Goal: Information Seeking & Learning: Learn about a topic

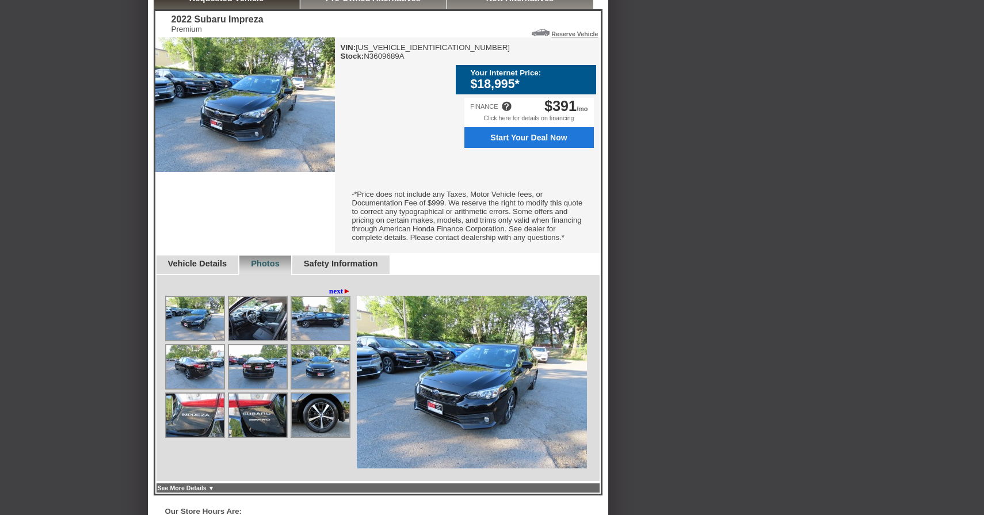
scroll to position [337, 0]
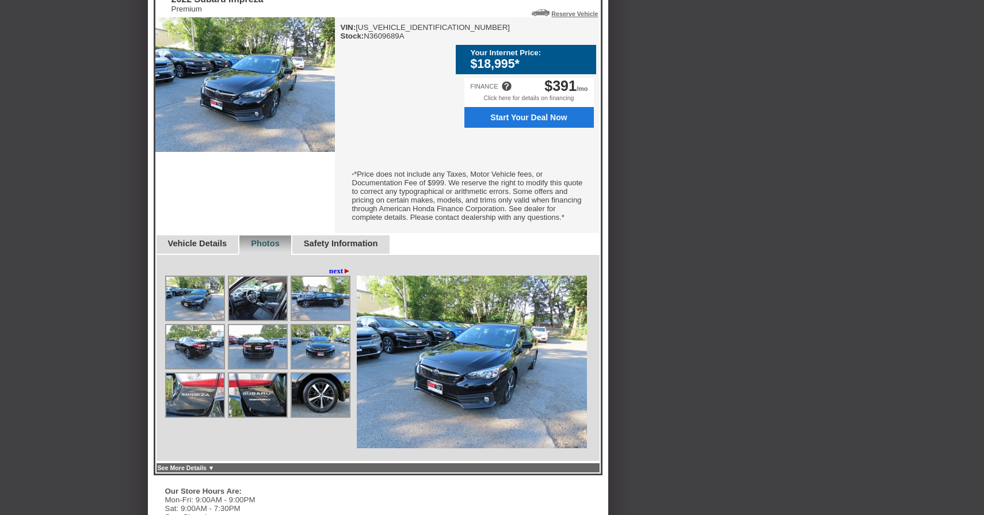
click at [201, 308] on img at bounding box center [195, 298] width 58 height 43
click at [330, 276] on link "next ►" at bounding box center [340, 270] width 22 height 9
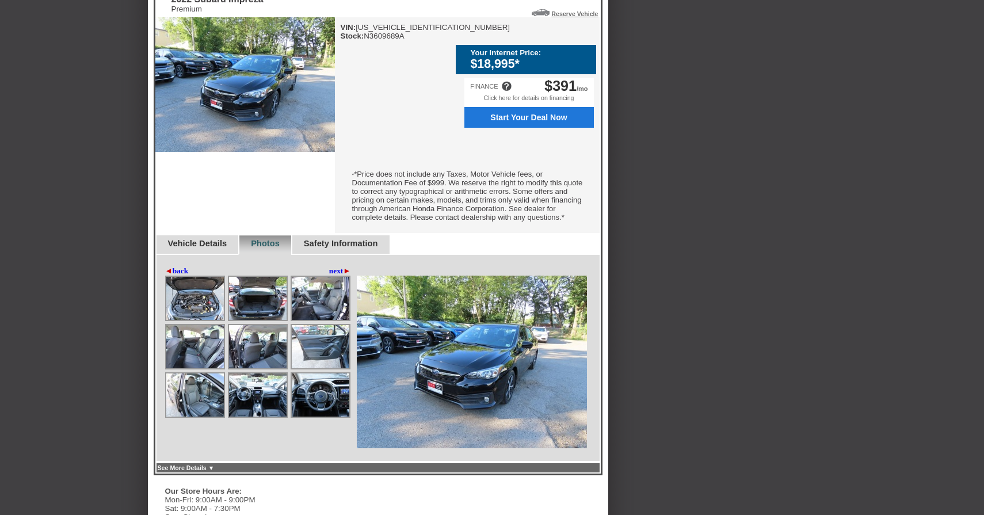
click at [330, 276] on link "next ►" at bounding box center [340, 270] width 22 height 9
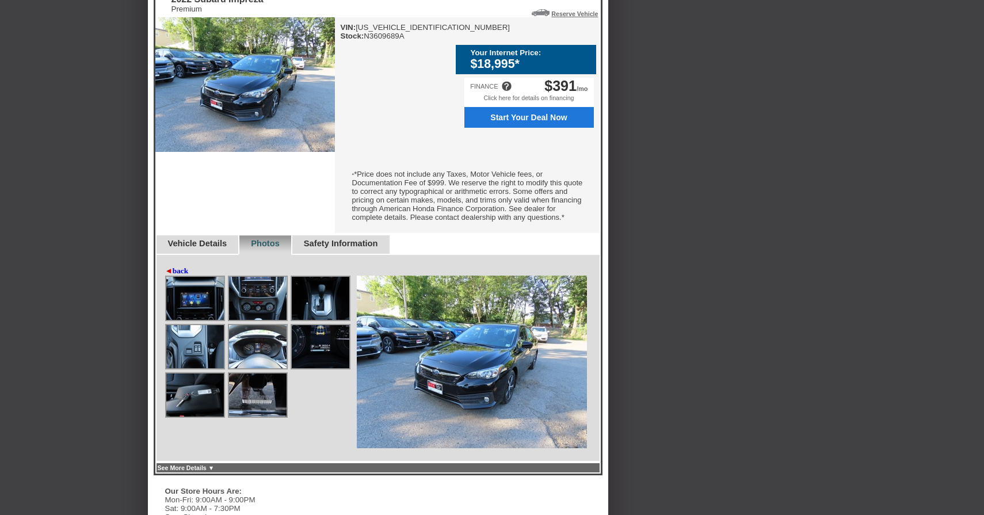
click at [194, 312] on img at bounding box center [195, 298] width 58 height 43
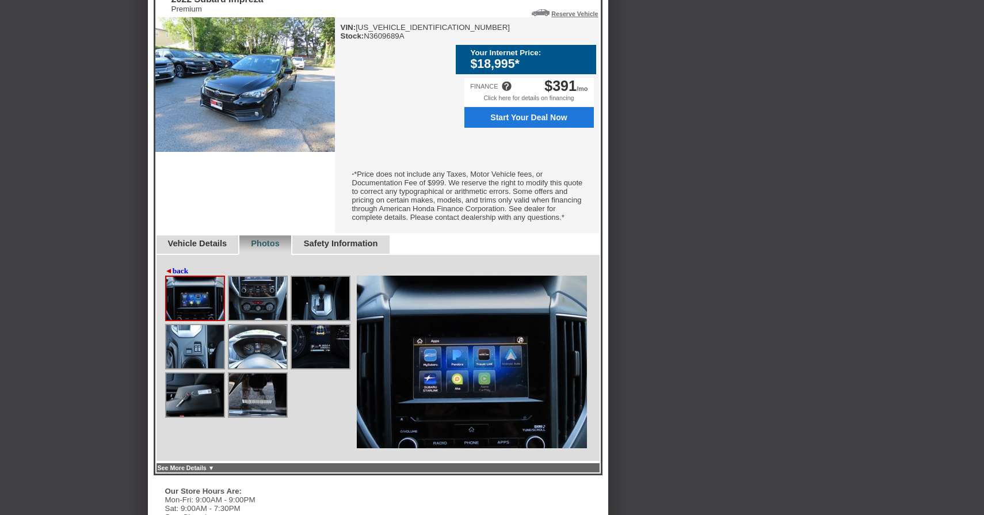
click at [194, 312] on img at bounding box center [195, 298] width 58 height 43
click at [370, 248] on link "Safety Information" at bounding box center [341, 243] width 74 height 9
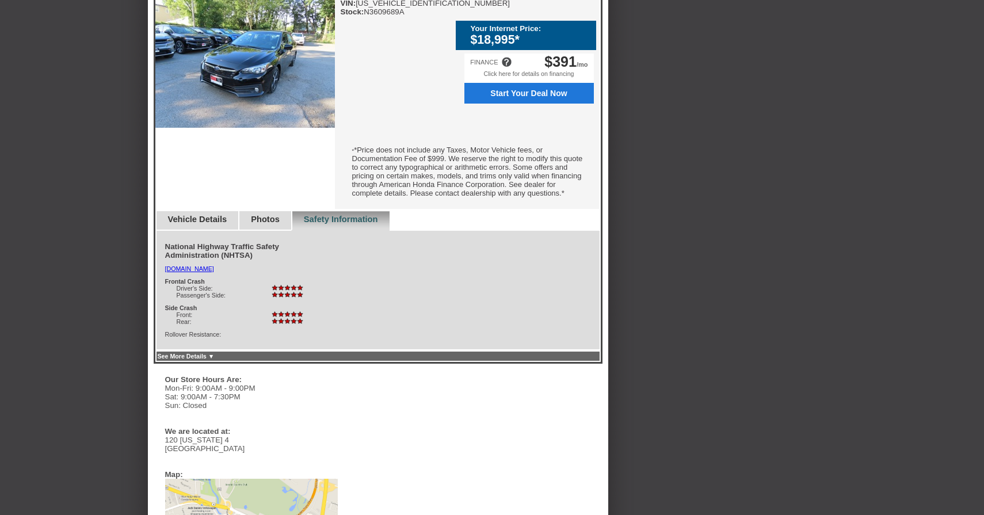
scroll to position [354, 0]
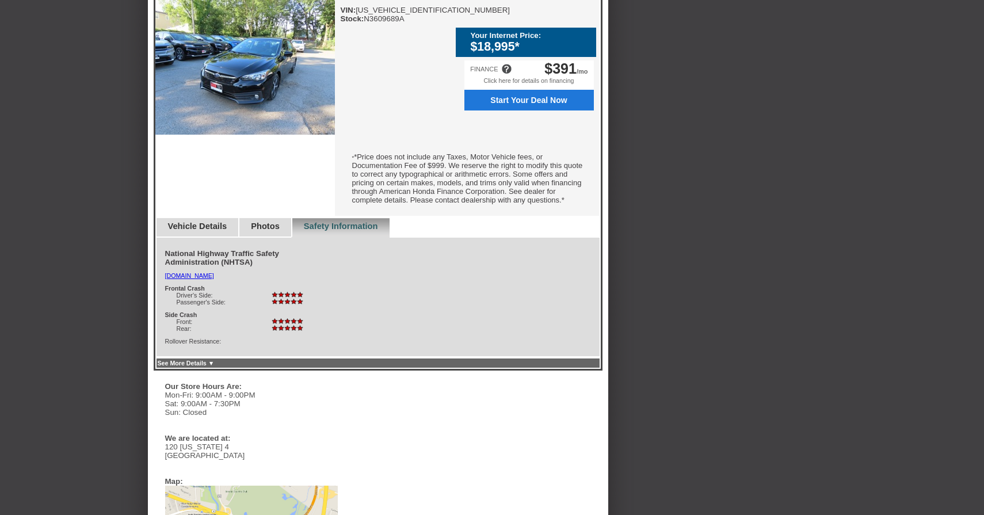
click at [205, 231] on link "Vehicle Details" at bounding box center [197, 226] width 59 height 9
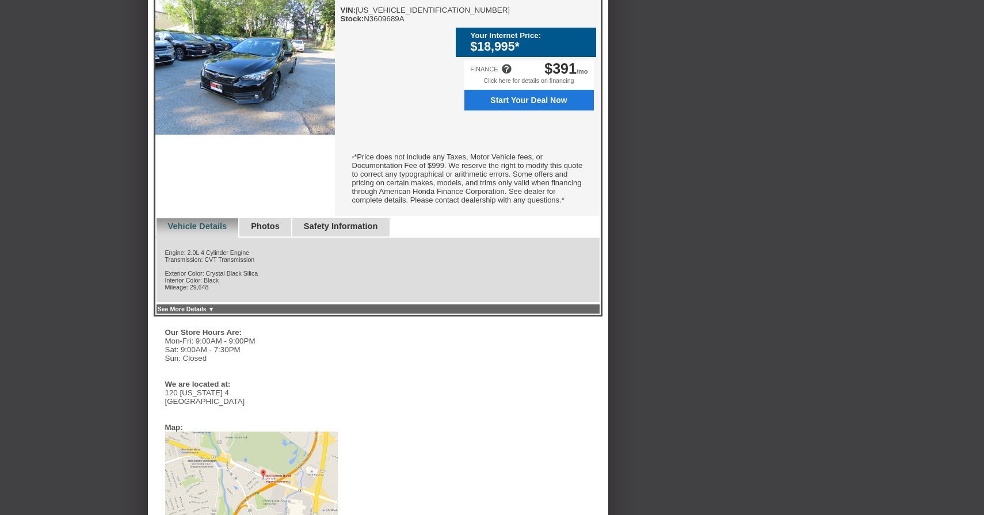
click at [207, 312] on link "See More Details ▼" at bounding box center [186, 309] width 57 height 7
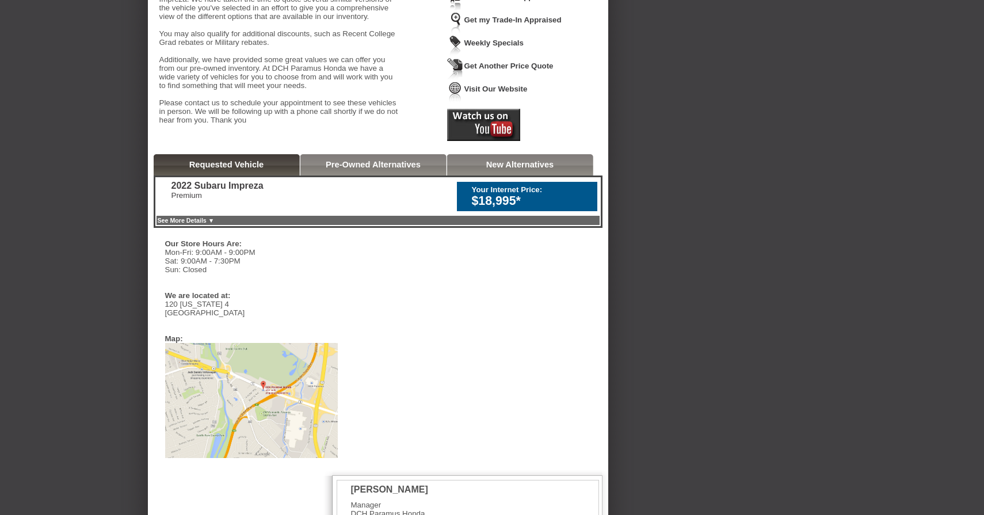
scroll to position [44, 0]
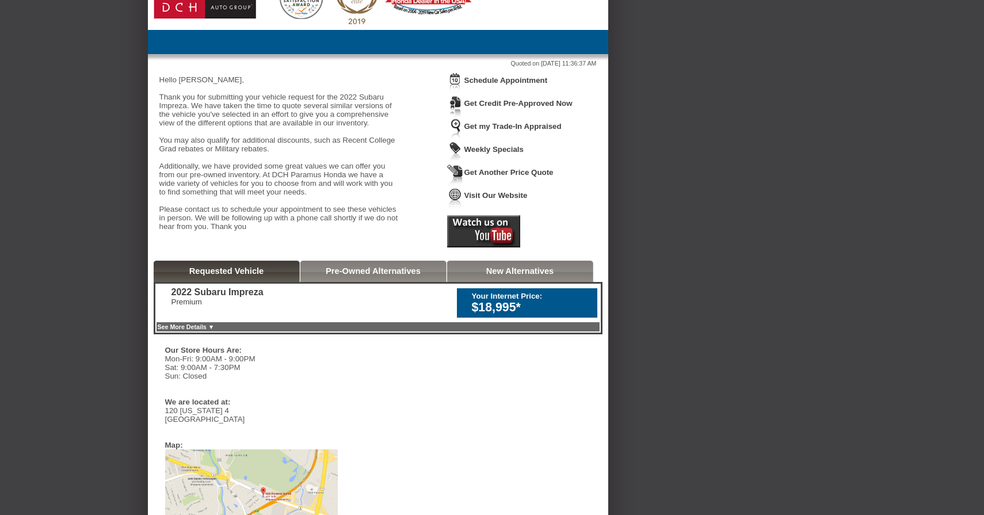
click at [215, 330] on link "See More Details ▼" at bounding box center [186, 326] width 57 height 7
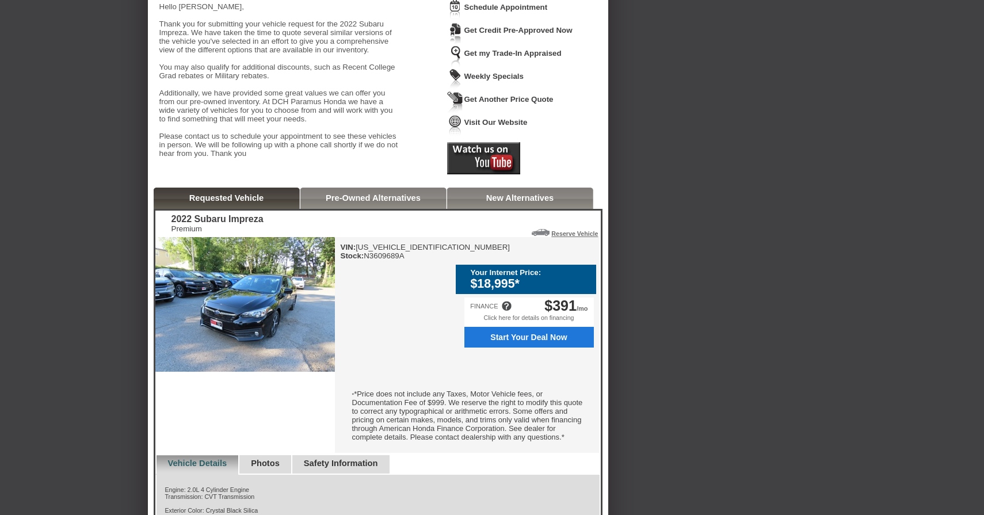
scroll to position [119, 0]
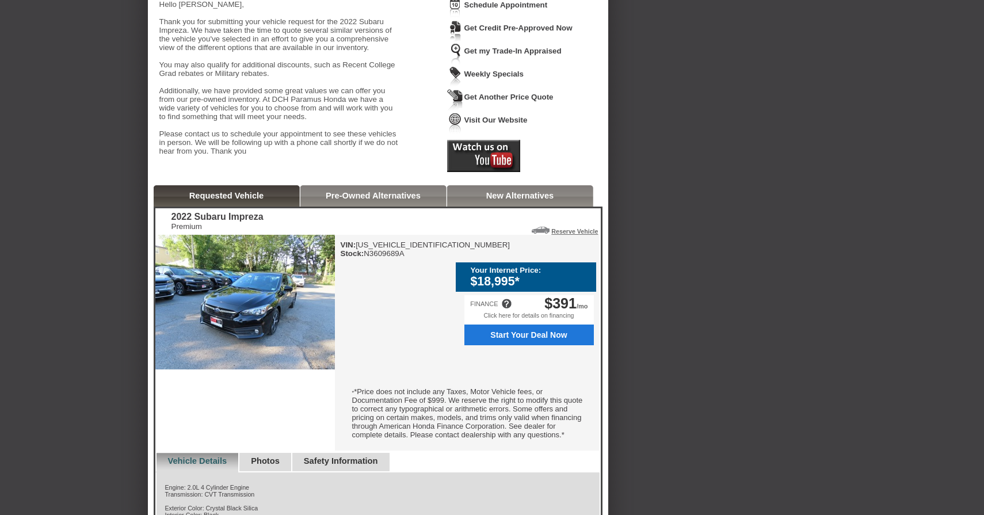
click at [260, 341] on img at bounding box center [245, 302] width 180 height 135
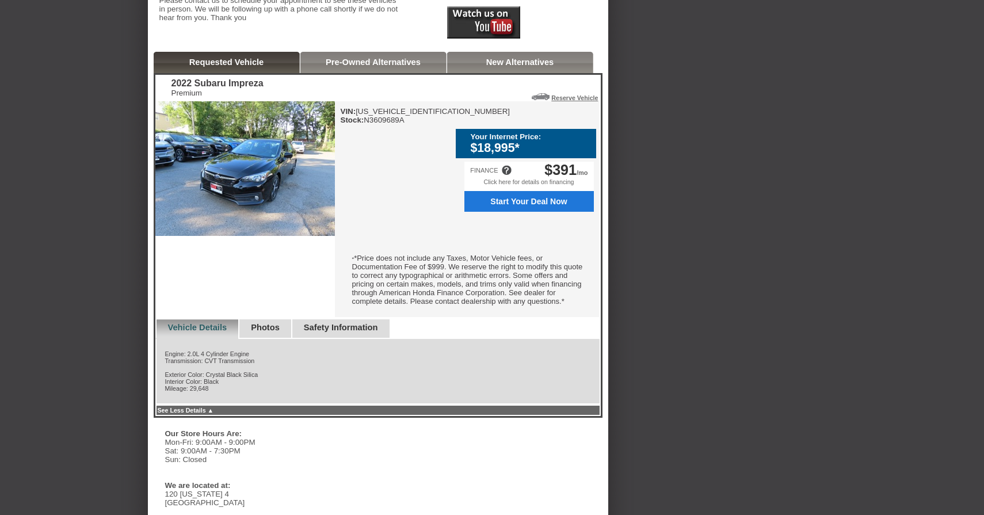
scroll to position [255, 0]
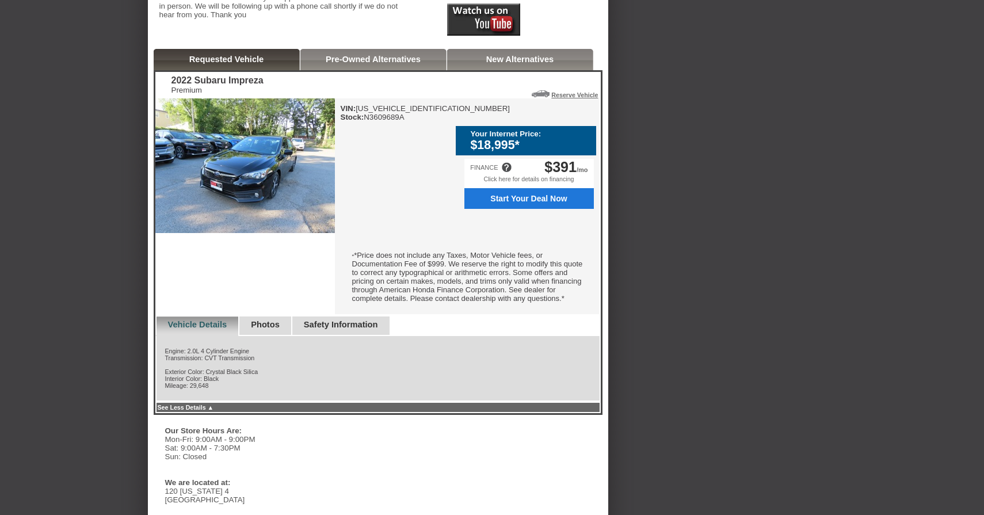
click at [277, 329] on link "Photos" at bounding box center [265, 324] width 29 height 9
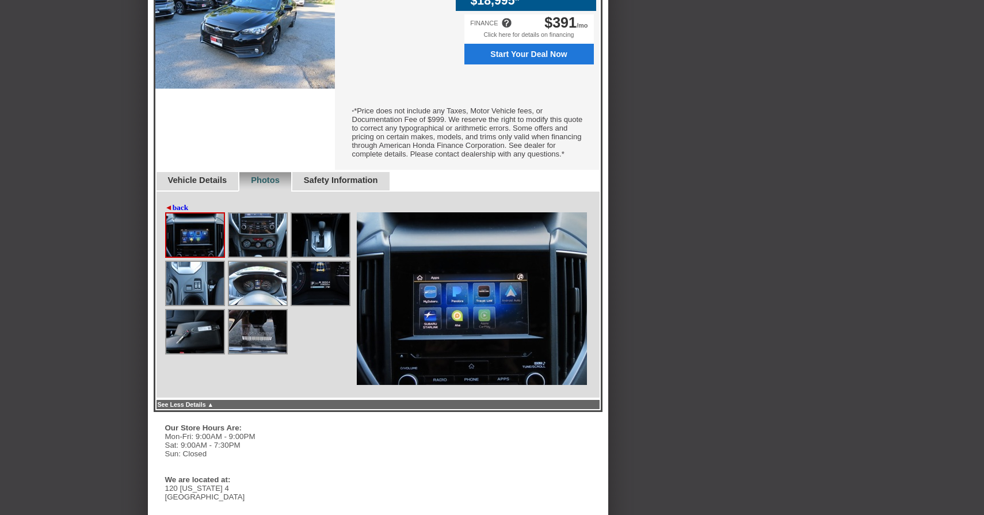
scroll to position [425, 0]
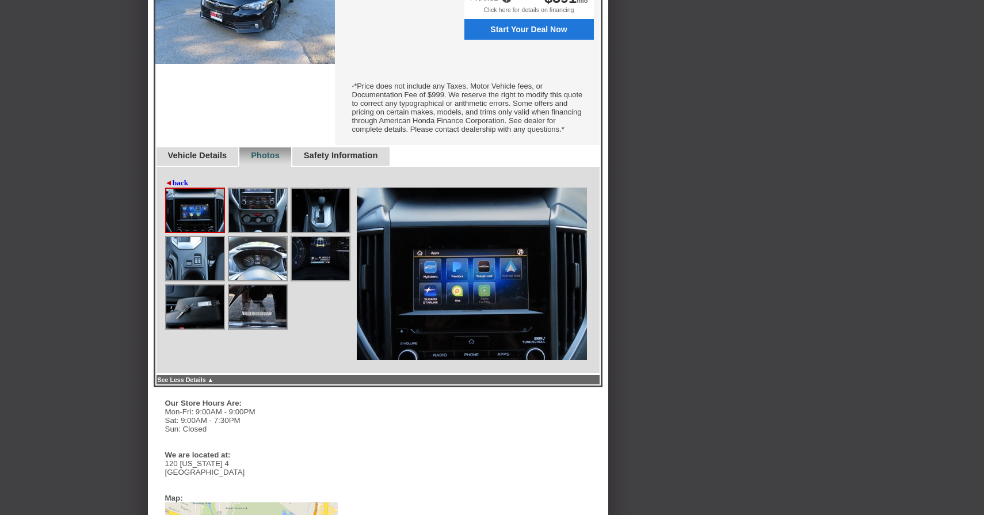
click at [246, 232] on img at bounding box center [258, 210] width 58 height 43
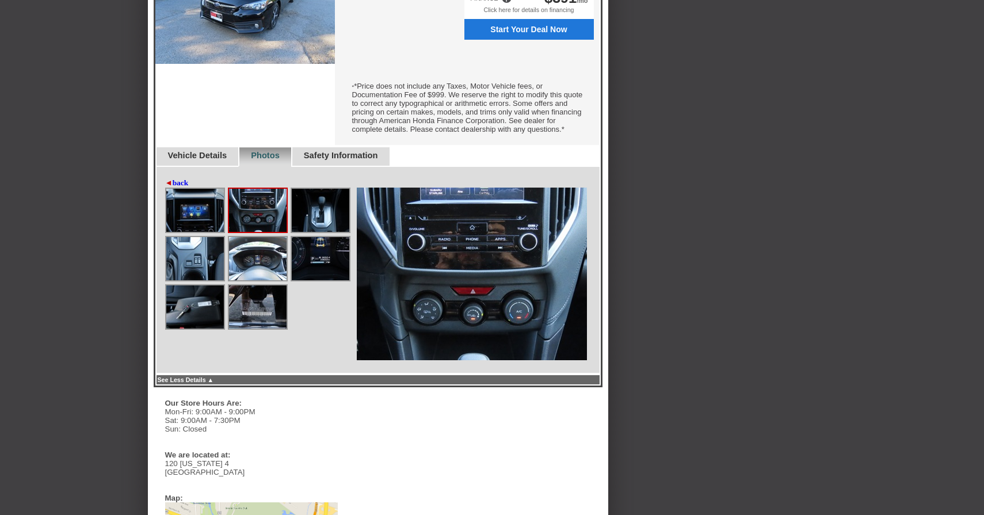
click at [301, 228] on img at bounding box center [321, 210] width 58 height 43
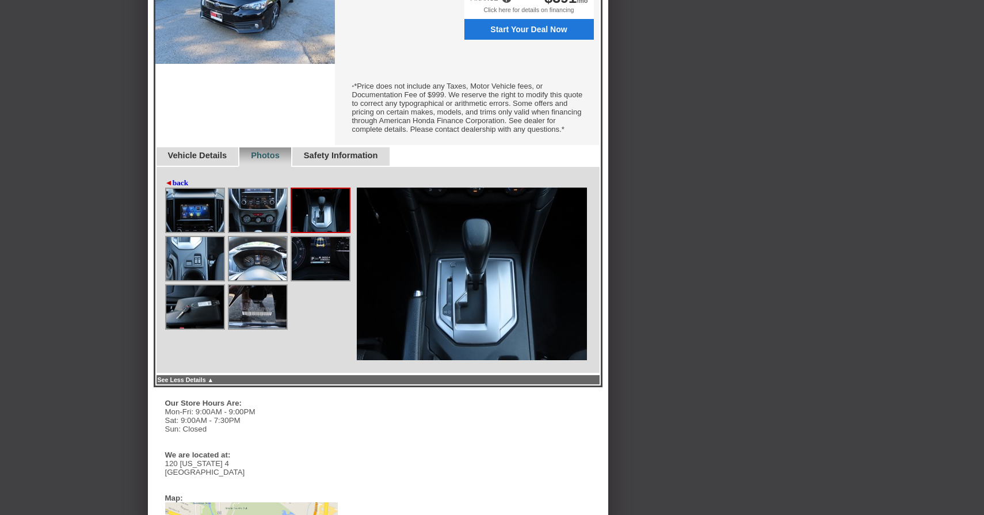
click at [300, 266] on img at bounding box center [321, 258] width 58 height 43
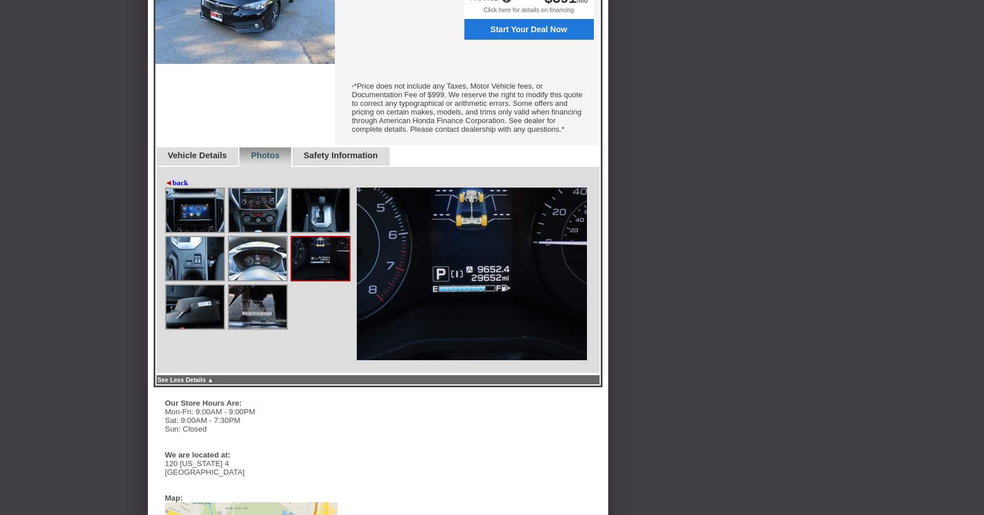
click at [243, 279] on img at bounding box center [258, 258] width 58 height 43
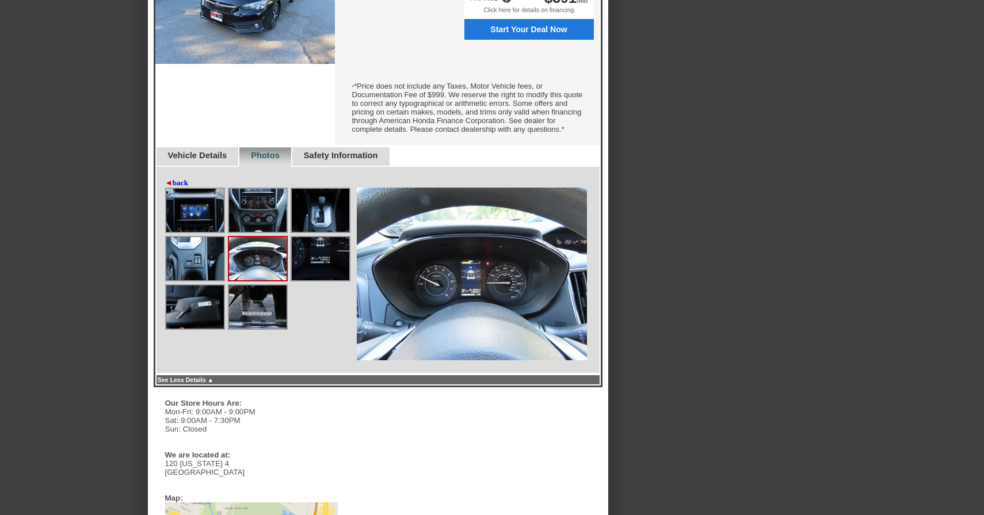
click at [184, 280] on img at bounding box center [195, 258] width 58 height 43
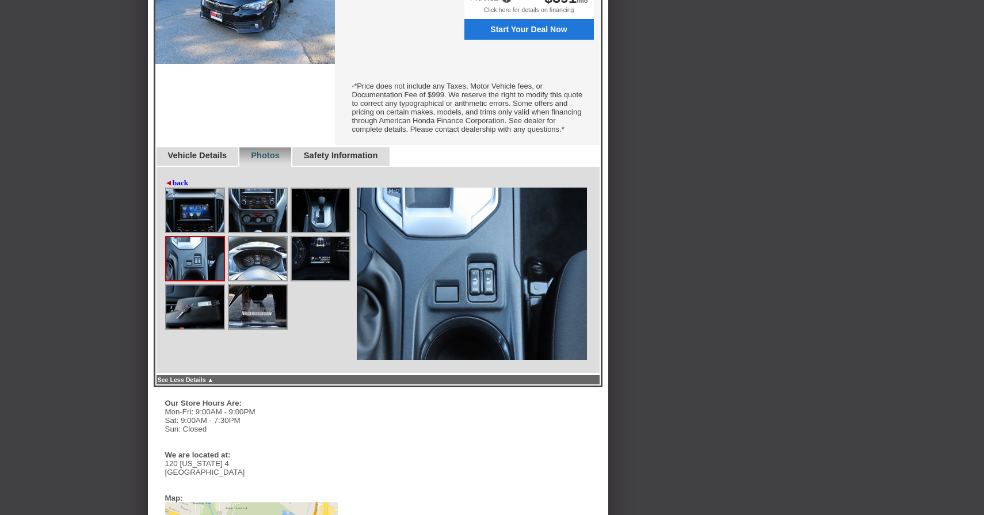
click at [186, 325] on img at bounding box center [195, 306] width 58 height 43
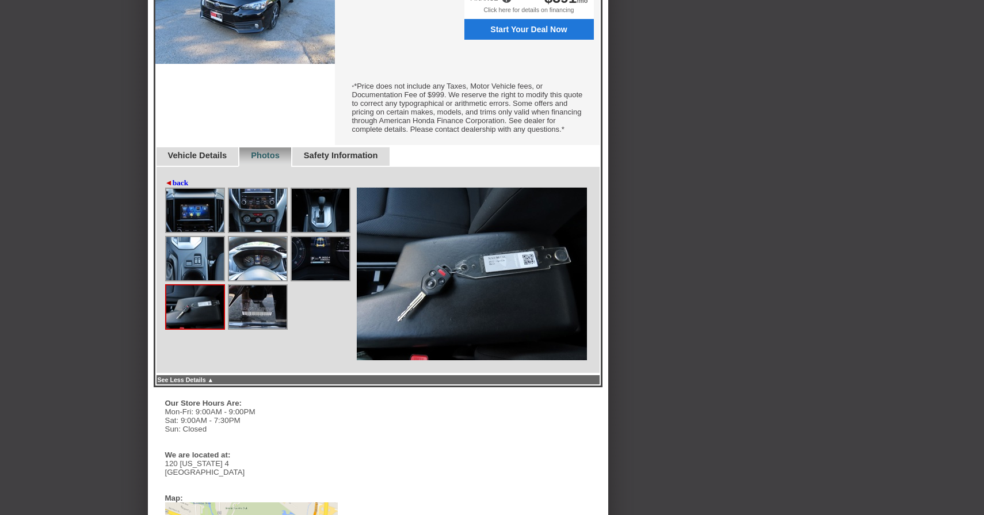
click at [247, 327] on img at bounding box center [258, 306] width 58 height 43
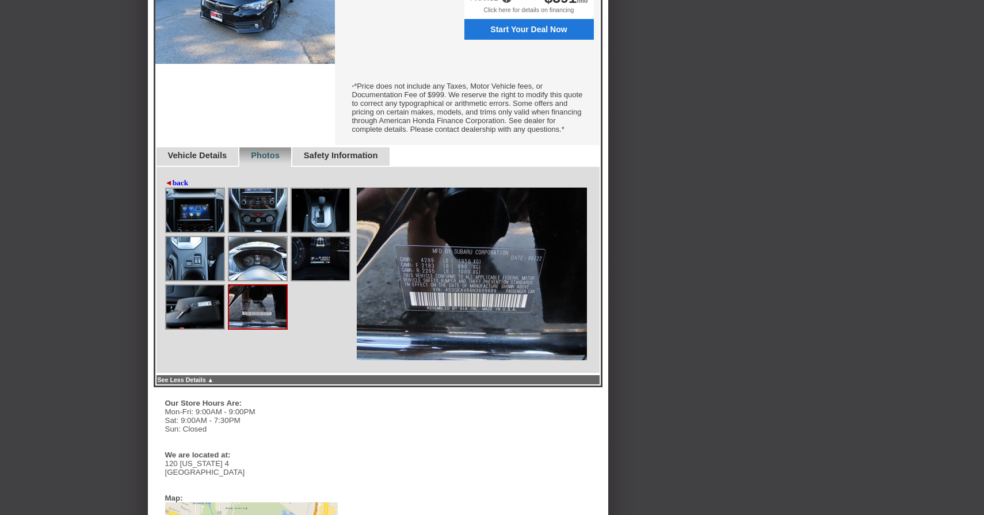
click at [175, 188] on link "◄ back" at bounding box center [177, 182] width 24 height 9
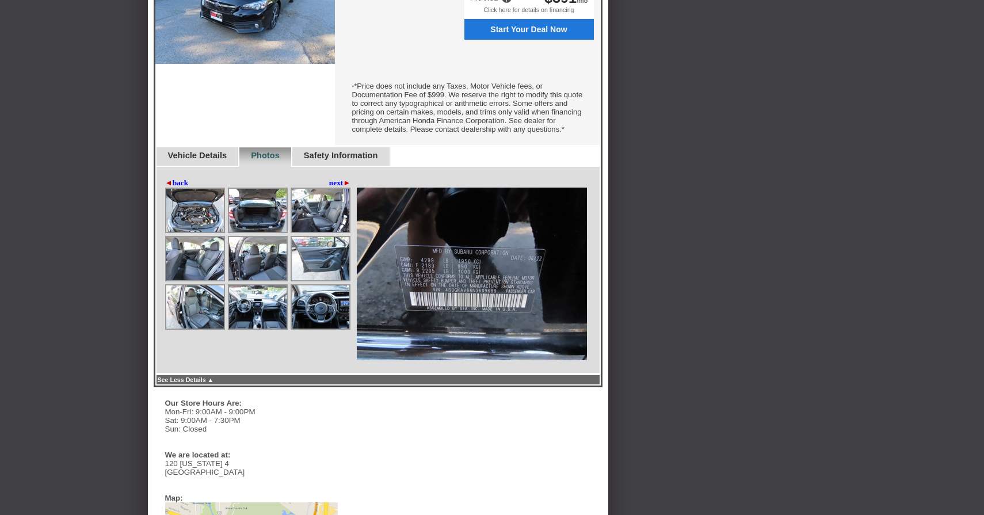
click at [189, 224] on img at bounding box center [195, 210] width 58 height 43
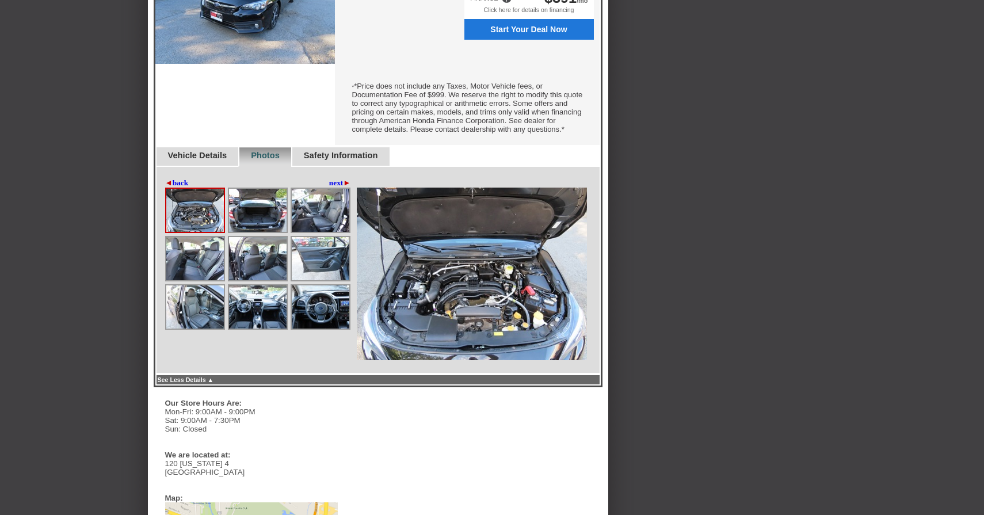
click at [304, 322] on img at bounding box center [321, 306] width 58 height 43
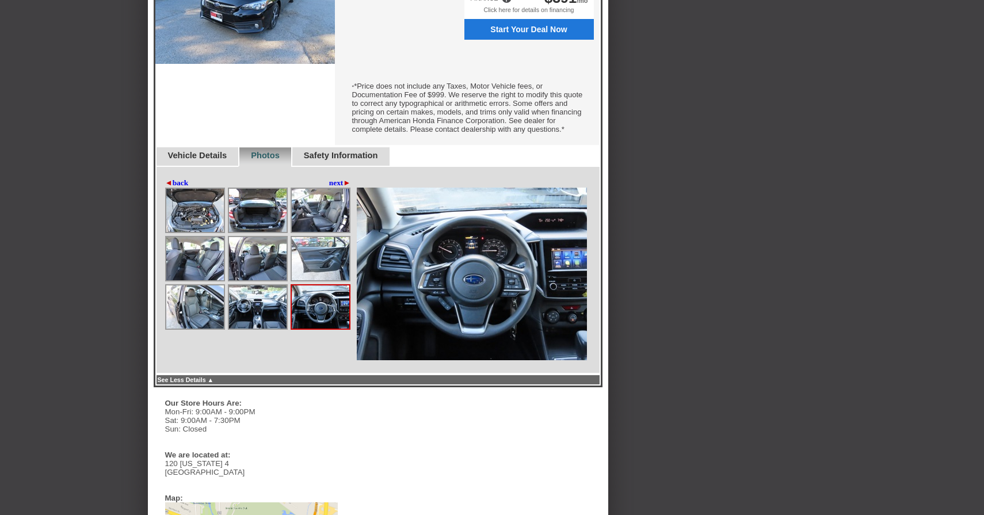
click at [277, 324] on img at bounding box center [258, 306] width 58 height 43
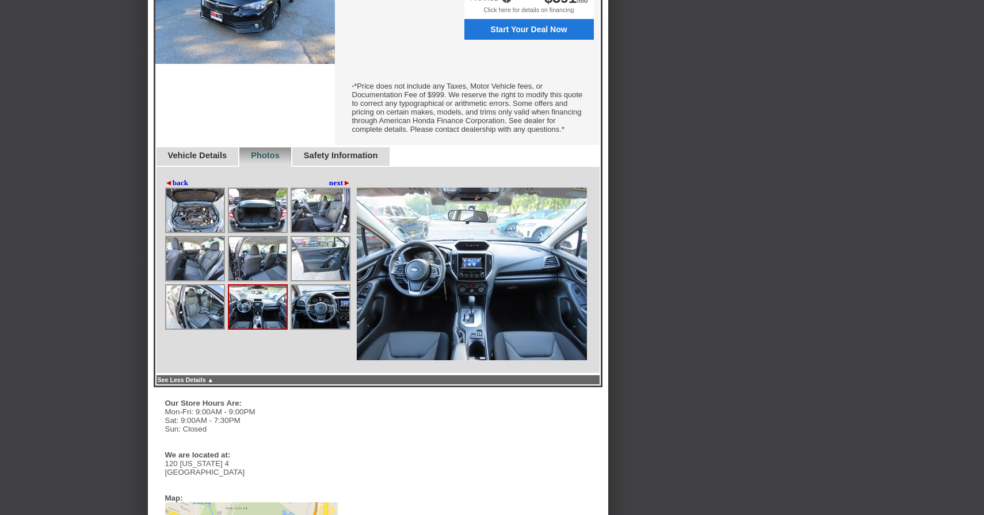
click at [200, 324] on img at bounding box center [195, 306] width 58 height 43
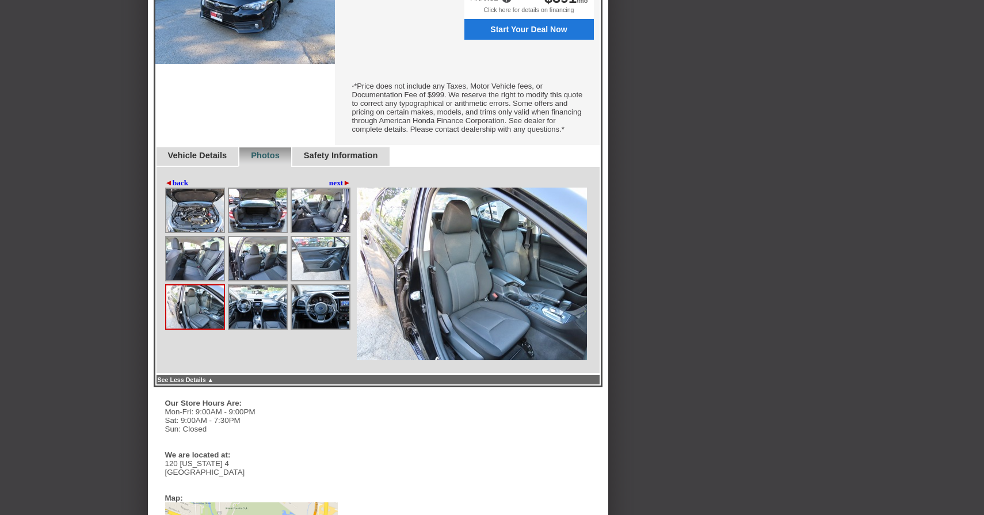
click at [316, 268] on img at bounding box center [321, 258] width 58 height 43
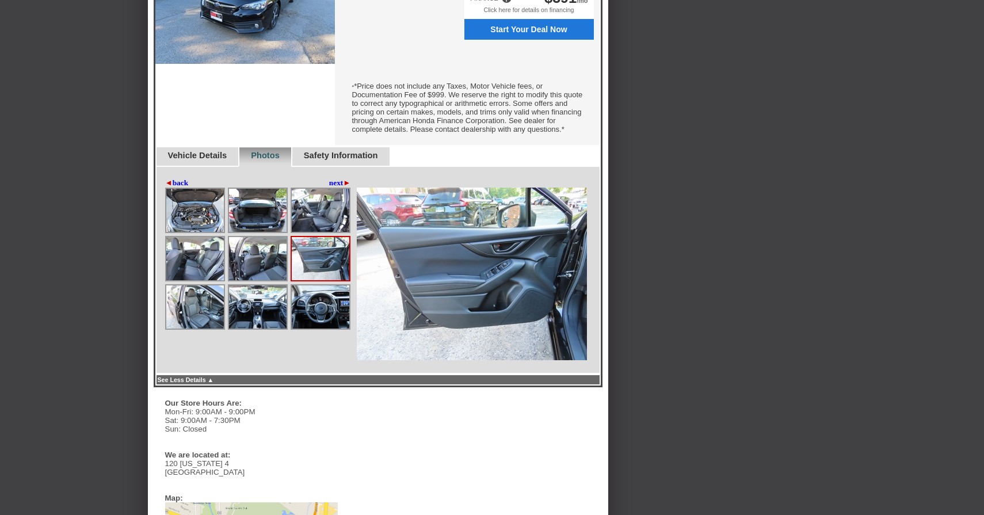
click at [272, 280] on img at bounding box center [258, 258] width 58 height 43
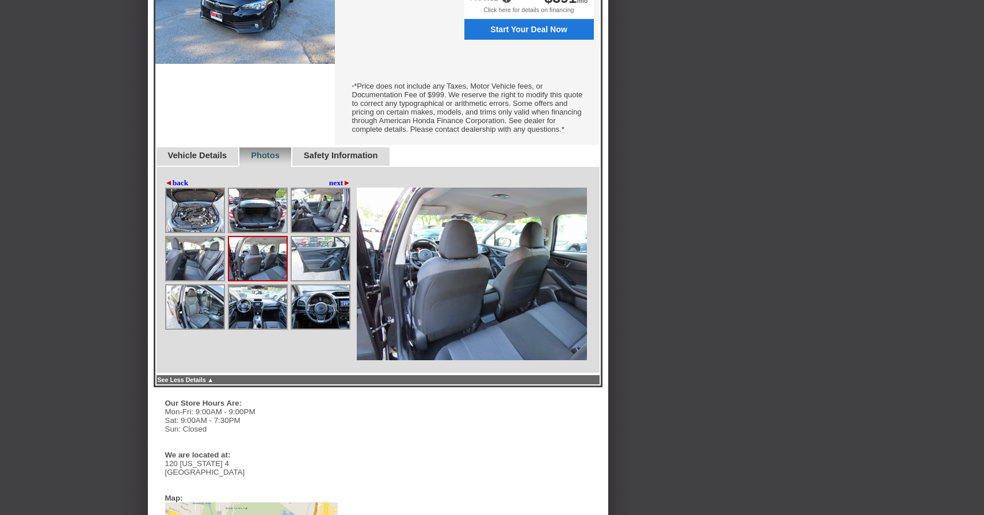
click at [189, 274] on img at bounding box center [195, 258] width 58 height 43
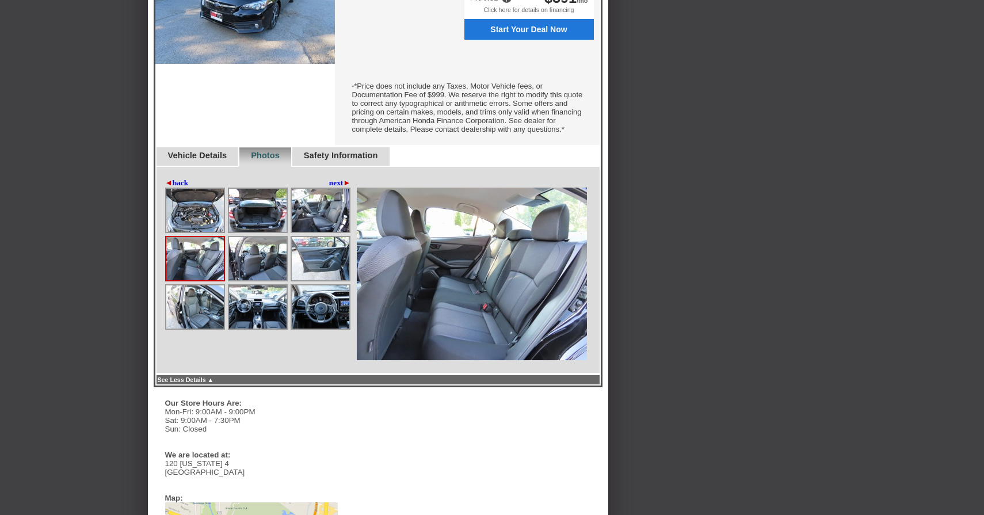
click at [179, 188] on link "◄ back" at bounding box center [177, 182] width 24 height 9
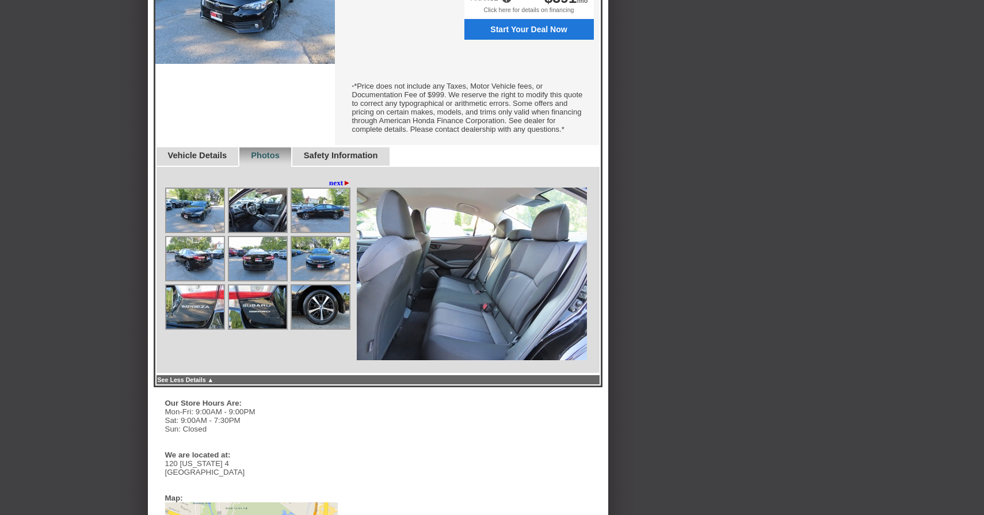
click at [193, 232] on img at bounding box center [195, 210] width 58 height 43
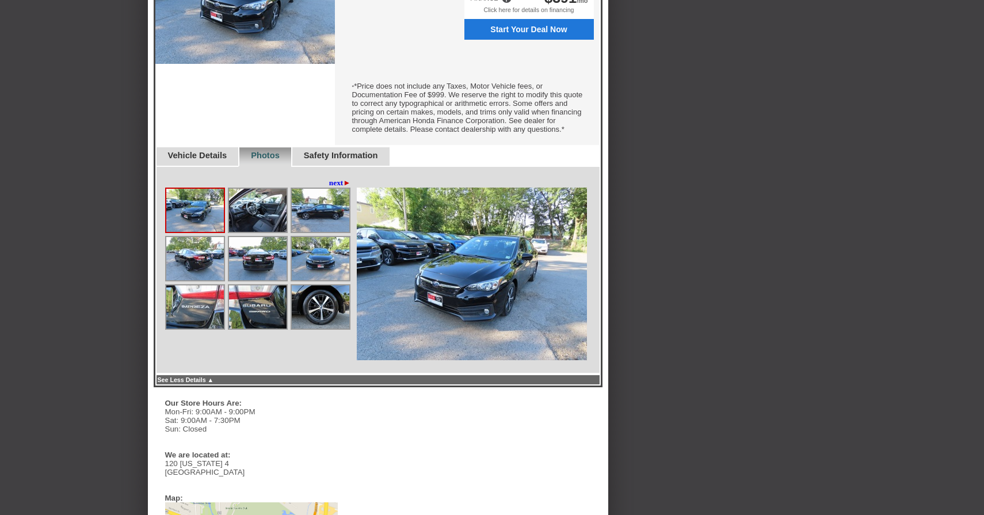
click at [239, 231] on img at bounding box center [258, 210] width 58 height 43
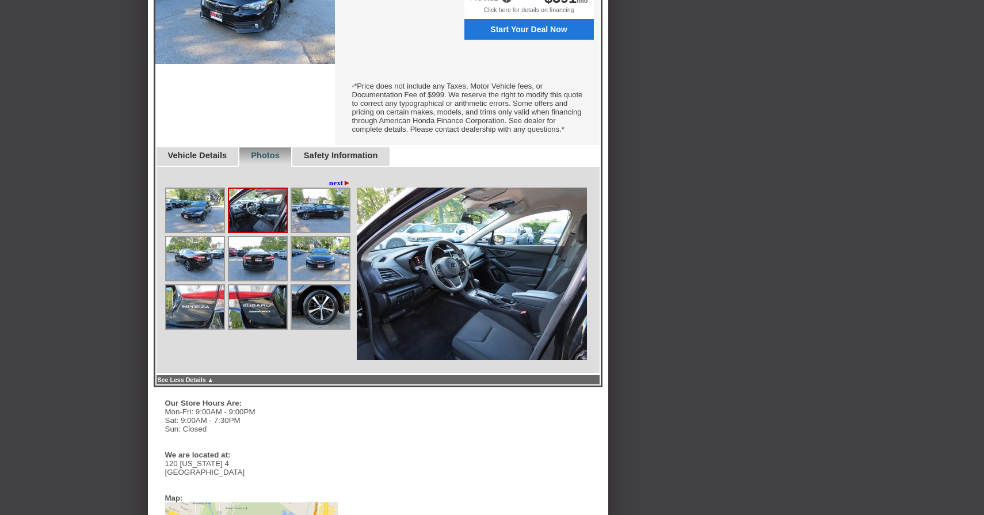
click at [315, 228] on img at bounding box center [321, 210] width 58 height 43
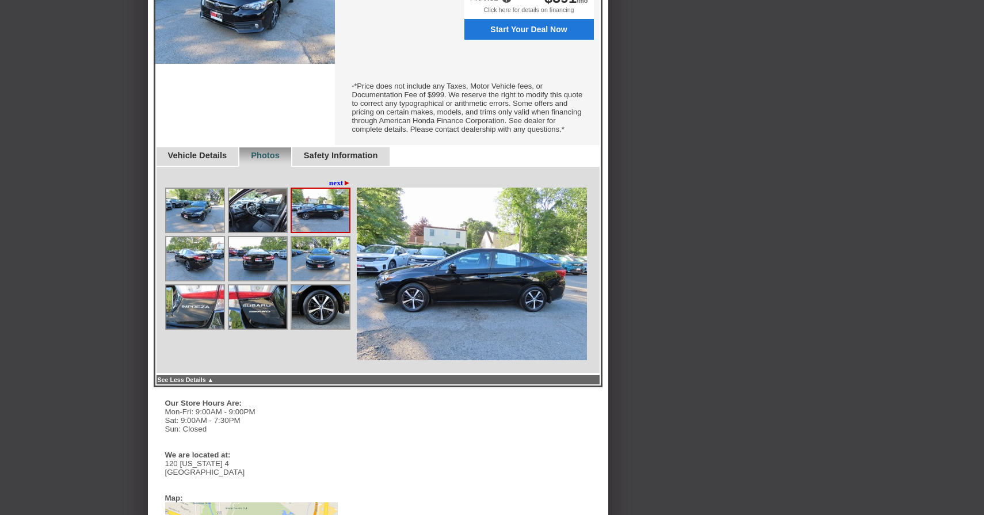
click at [203, 279] on img at bounding box center [195, 258] width 58 height 43
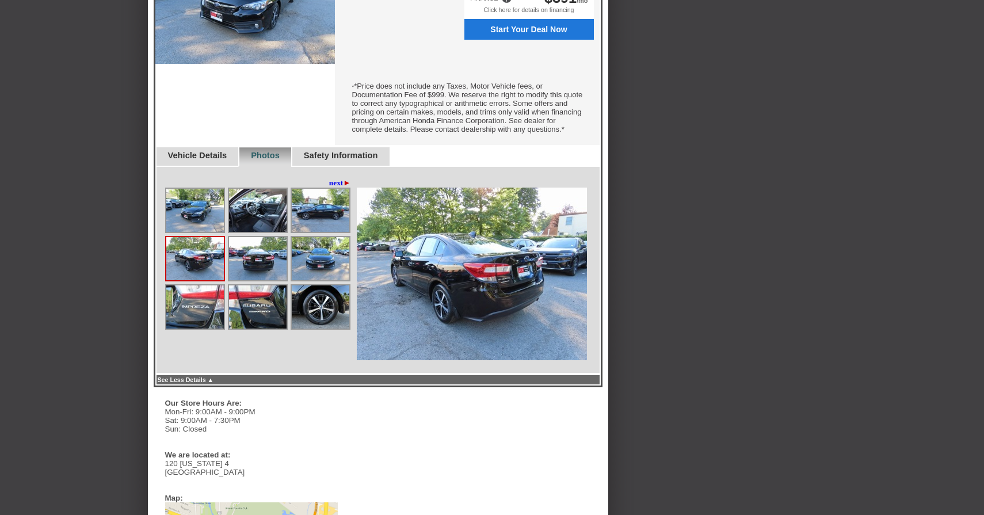
click at [268, 280] on img at bounding box center [258, 258] width 58 height 43
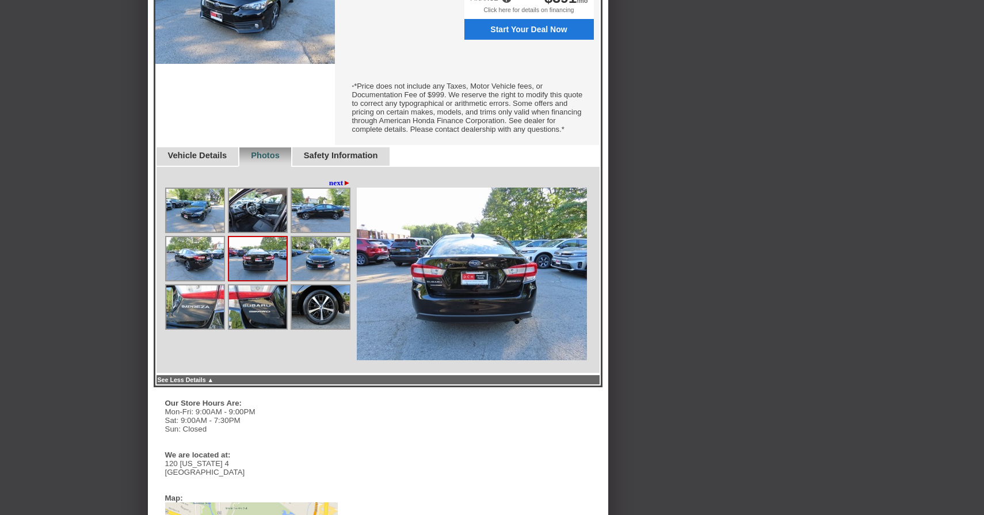
click at [305, 280] on img at bounding box center [321, 258] width 58 height 43
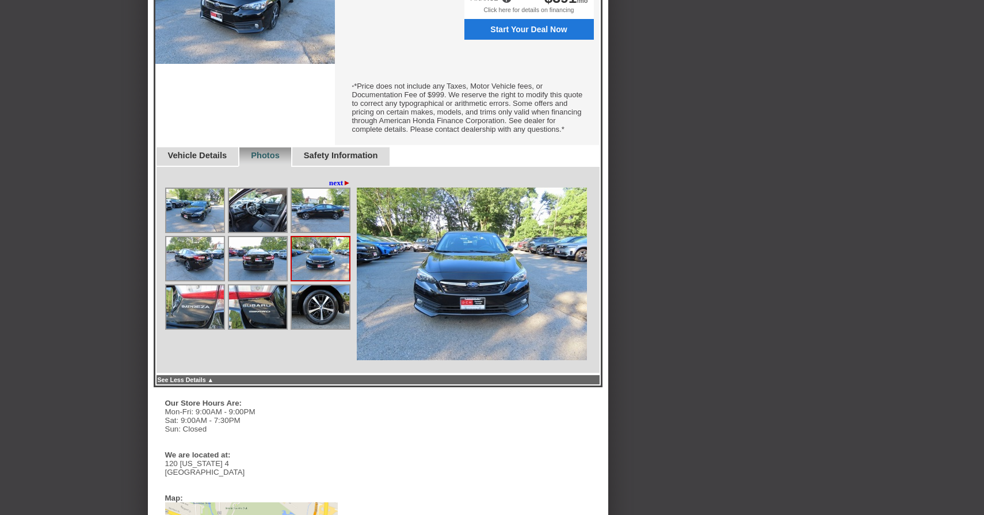
click at [317, 333] on div at bounding box center [259, 260] width 189 height 145
click at [320, 329] on img at bounding box center [321, 306] width 58 height 43
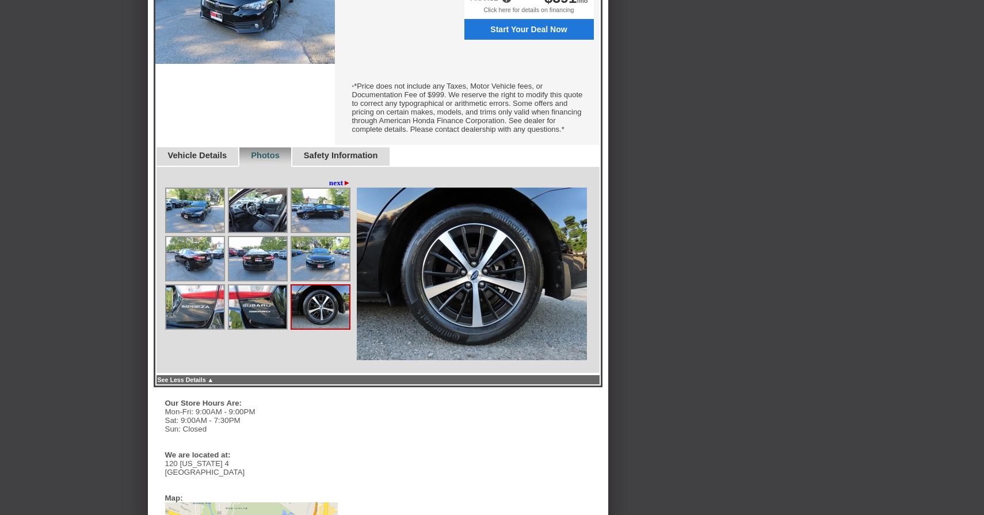
click at [257, 319] on img at bounding box center [258, 306] width 58 height 43
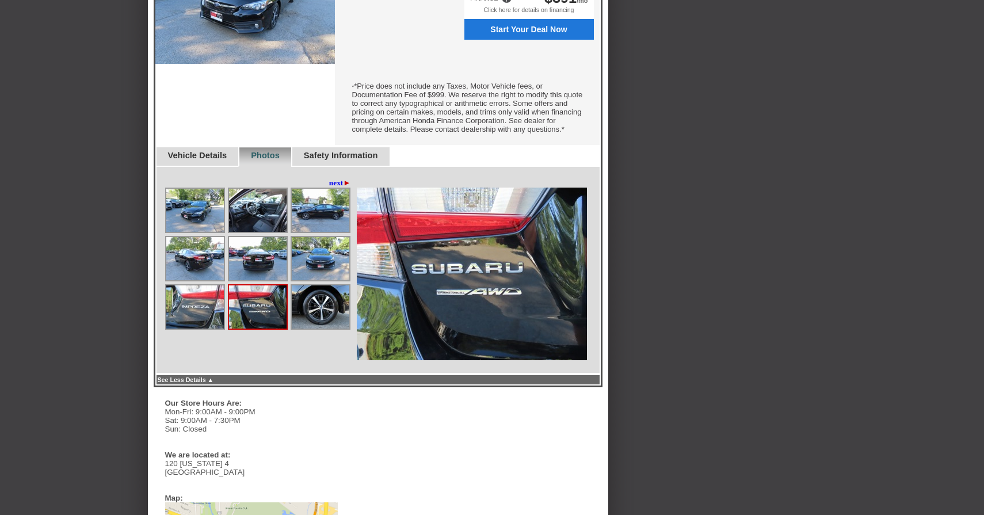
click at [196, 315] on img at bounding box center [195, 306] width 58 height 43
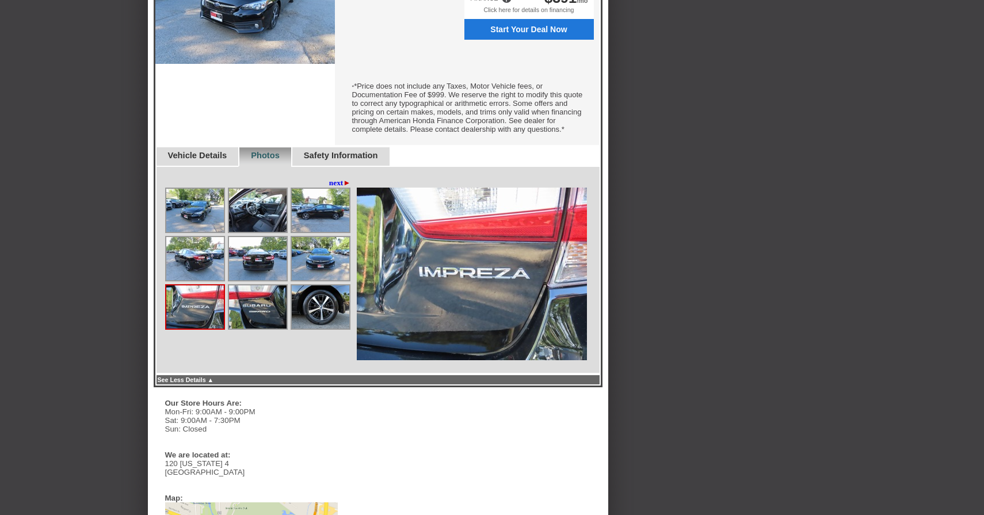
scroll to position [236, 0]
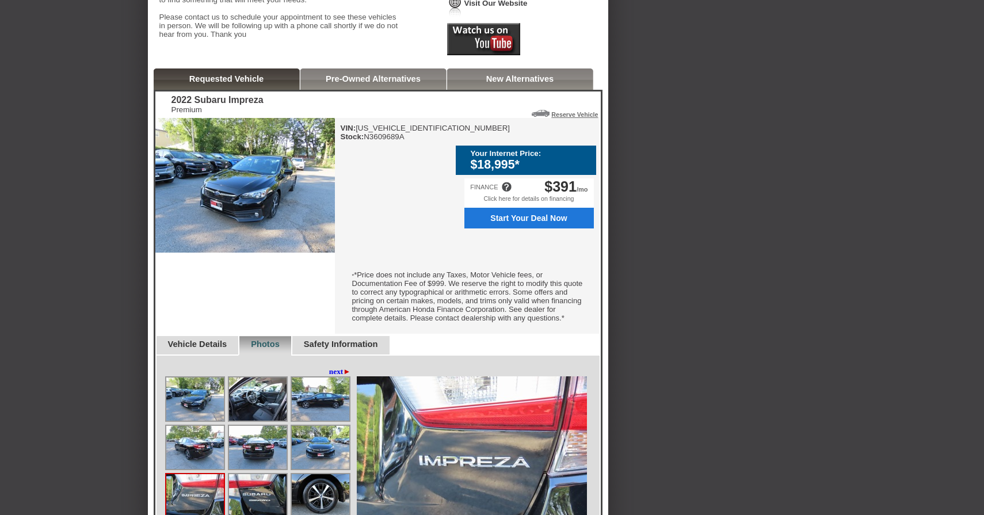
click at [350, 83] on link "Pre-Owned Alternatives" at bounding box center [373, 78] width 95 height 9
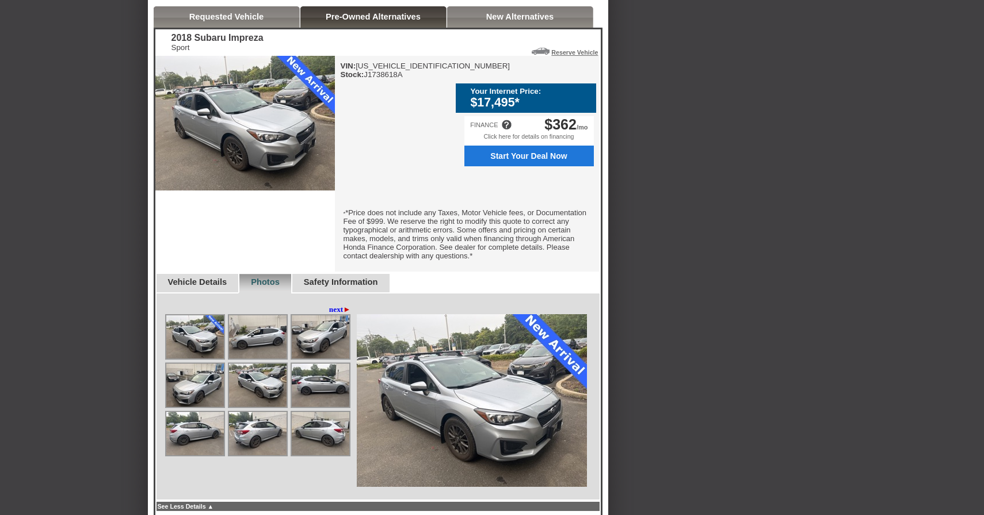
scroll to position [300, 0]
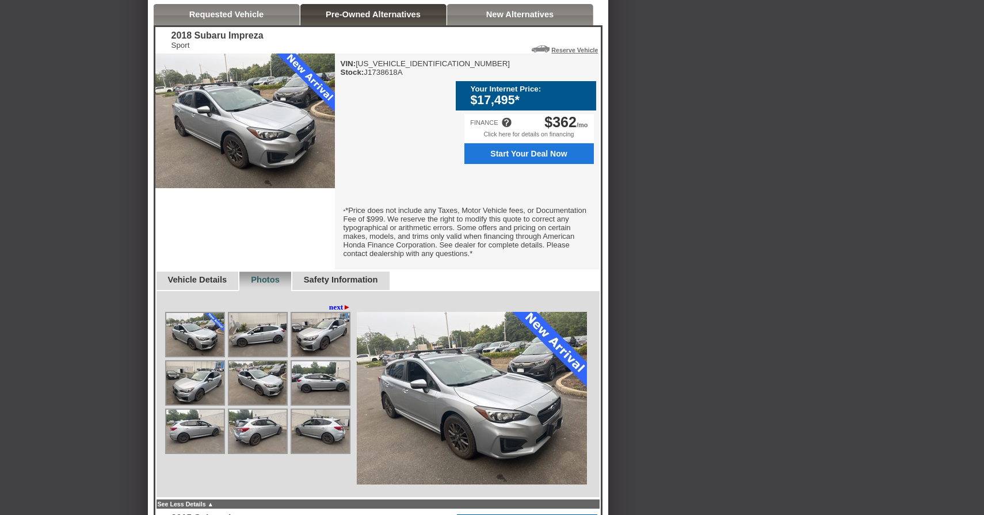
click at [264, 348] on img at bounding box center [258, 334] width 58 height 43
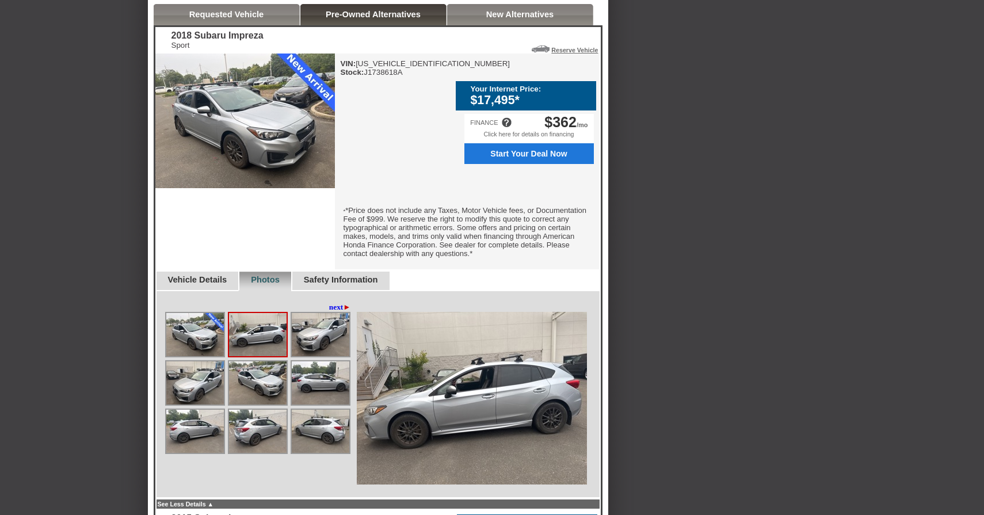
click at [264, 348] on img at bounding box center [258, 334] width 58 height 43
click at [486, 19] on link "New Alternatives" at bounding box center [520, 14] width 68 height 9
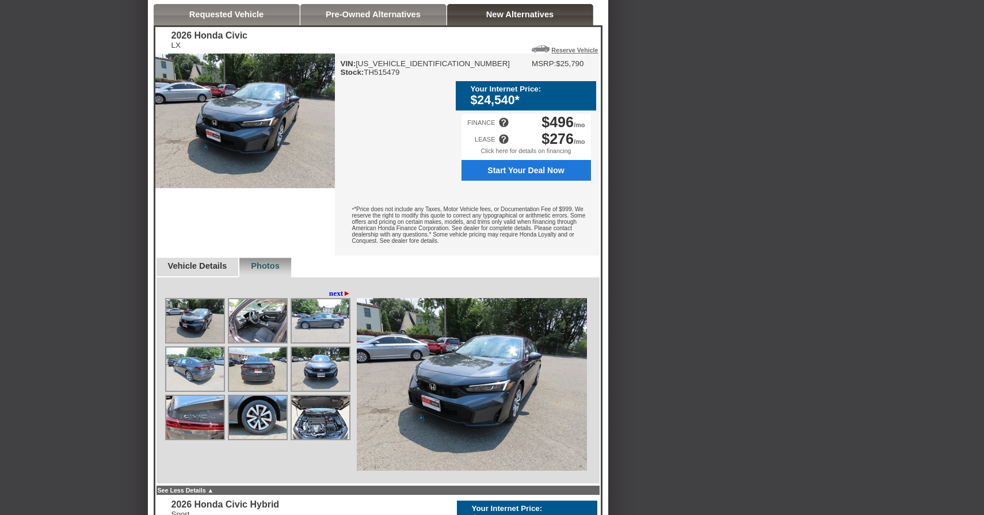
scroll to position [306, 0]
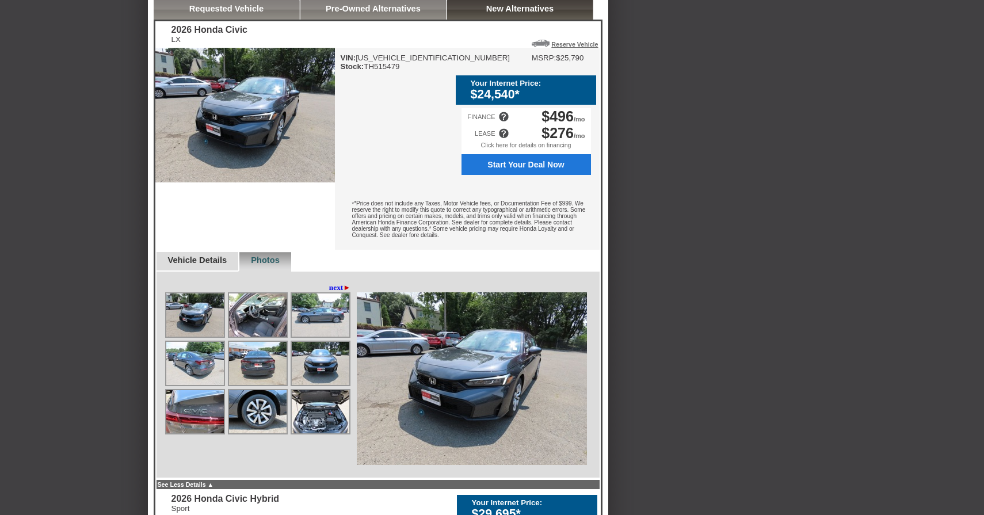
click at [302, 337] on img at bounding box center [321, 314] width 58 height 43
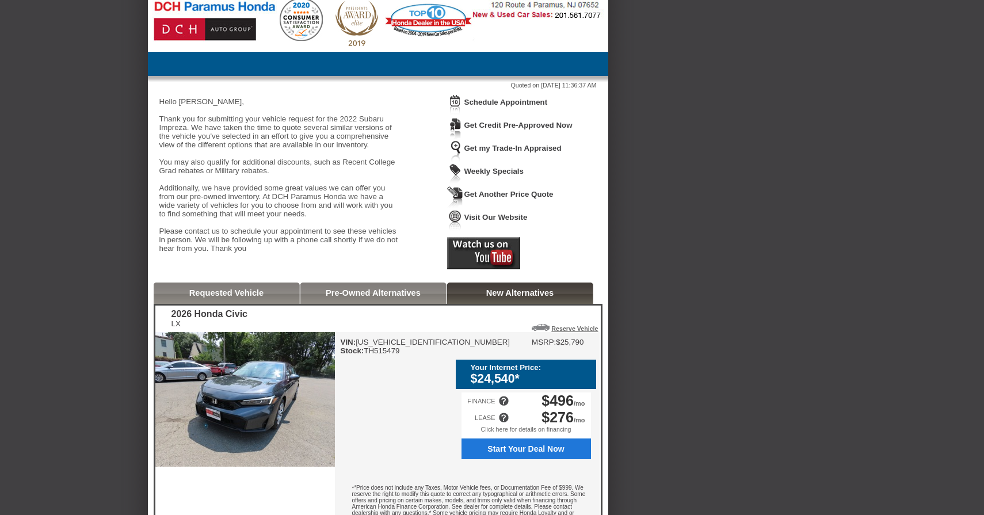
scroll to position [0, 0]
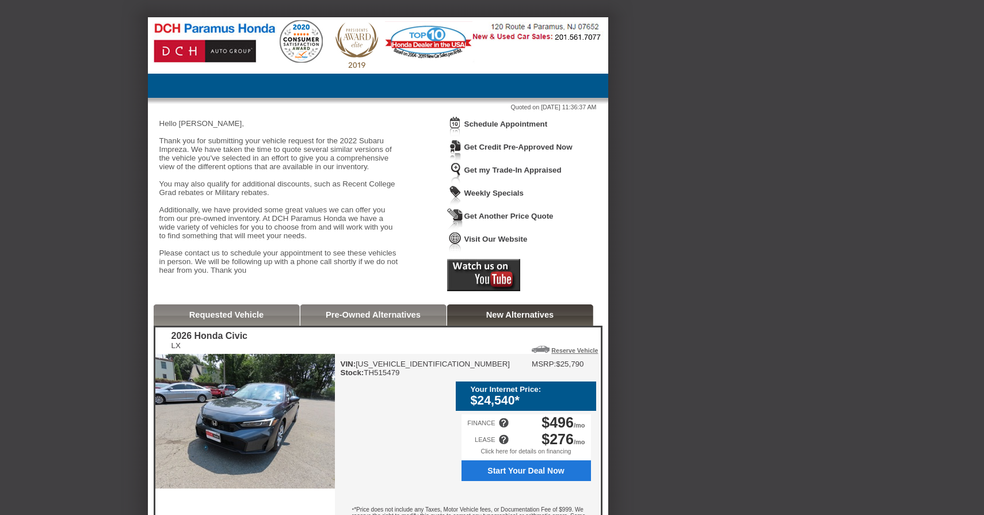
click at [199, 48] on img at bounding box center [378, 44] width 460 height 54
